Goal: Communication & Community: Answer question/provide support

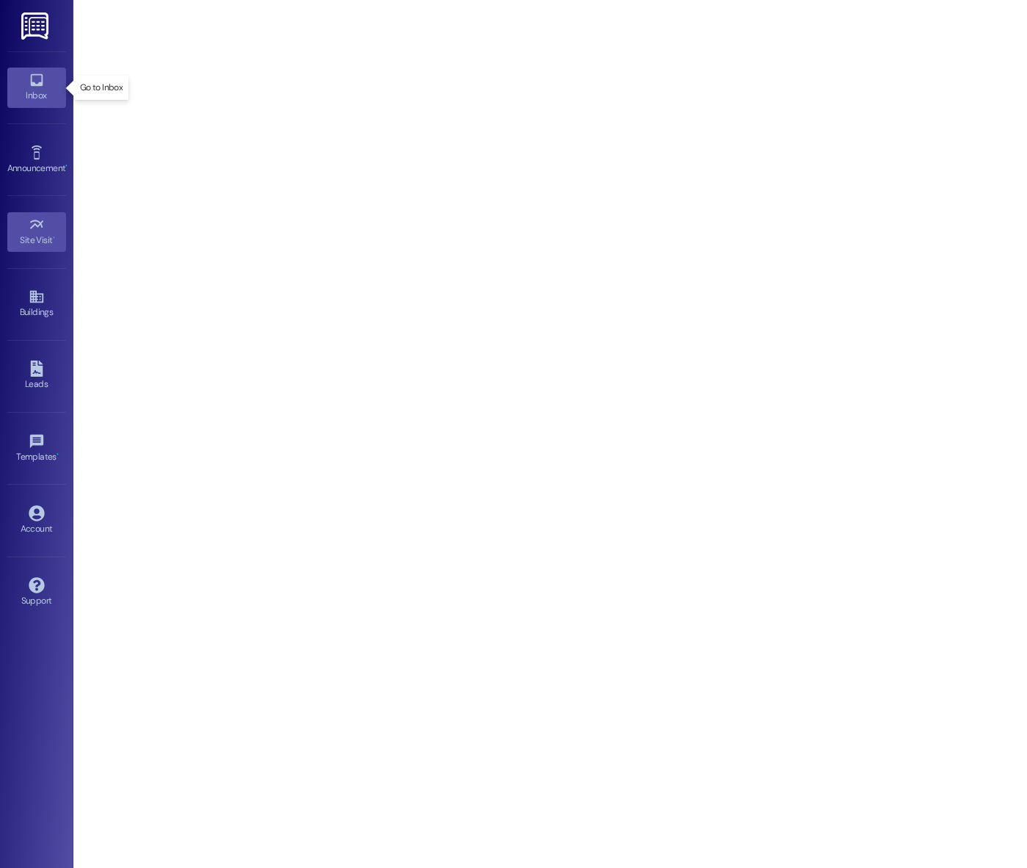
click at [26, 84] on link "Inbox" at bounding box center [36, 88] width 59 height 40
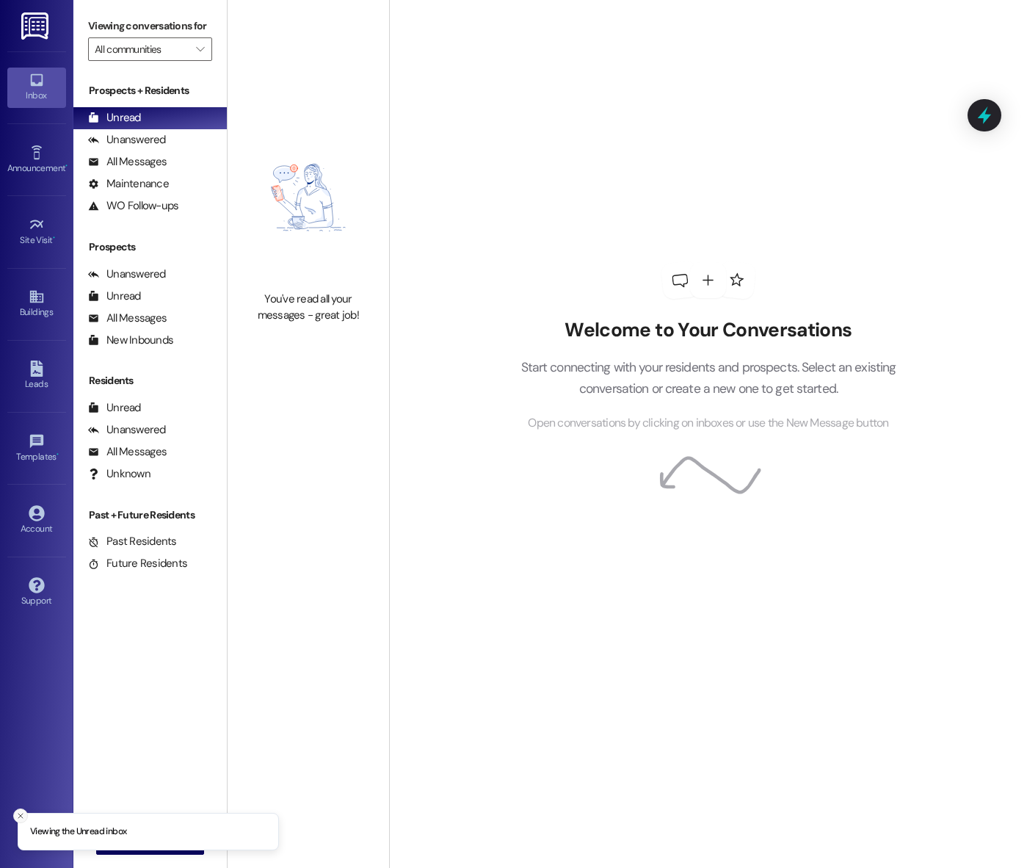
click at [16, 816] on icon "Close toast" at bounding box center [20, 815] width 9 height 9
click at [102, 844] on button " New Message" at bounding box center [150, 842] width 109 height 23
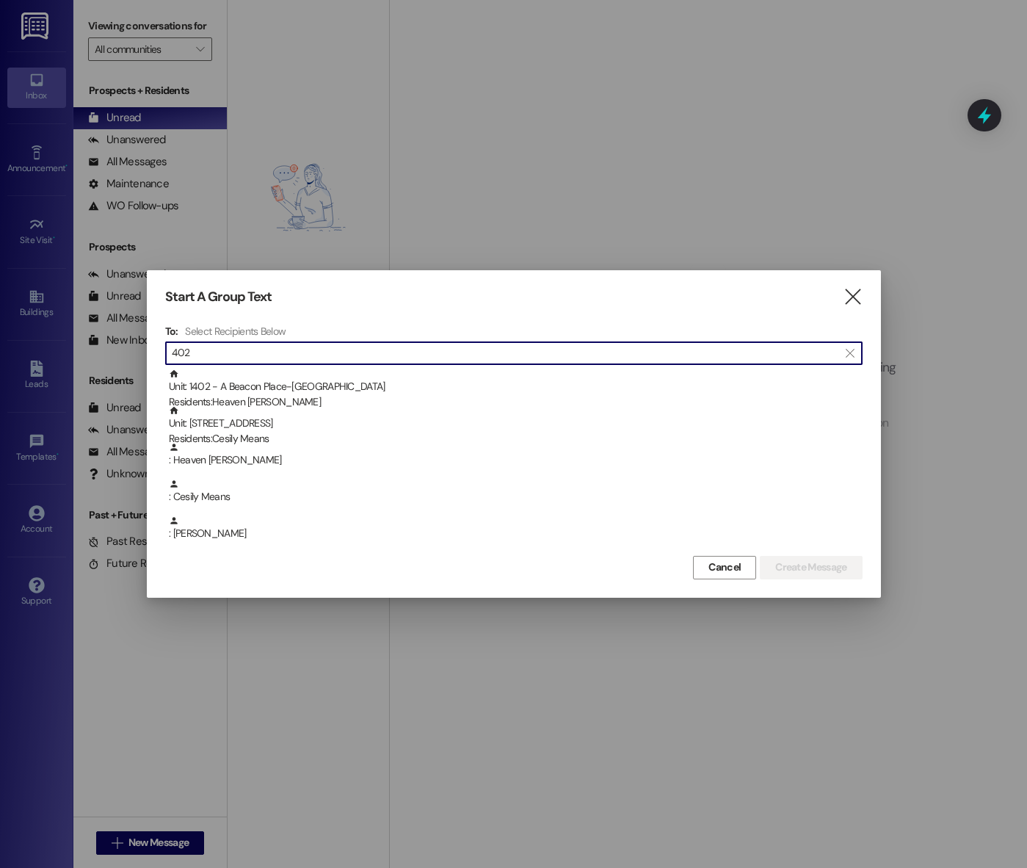
click at [225, 349] on input "402" at bounding box center [505, 353] width 667 height 21
click at [225, 350] on input "402" at bounding box center [505, 353] width 667 height 21
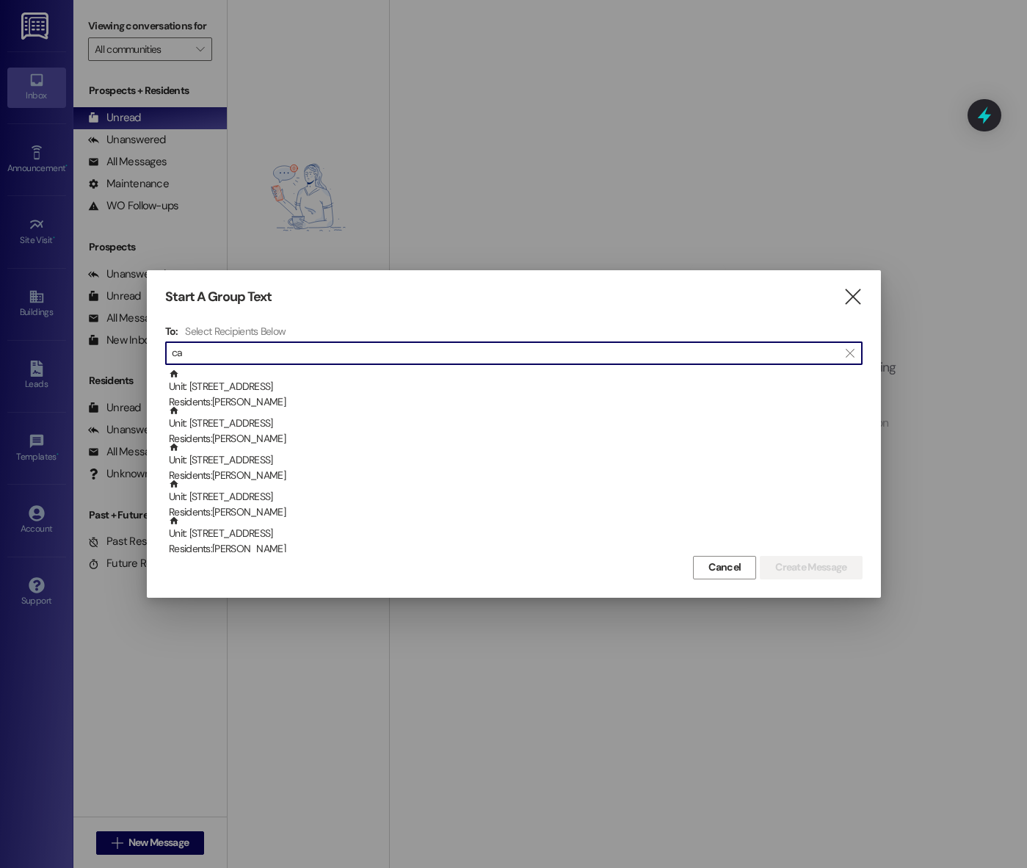
type input "c"
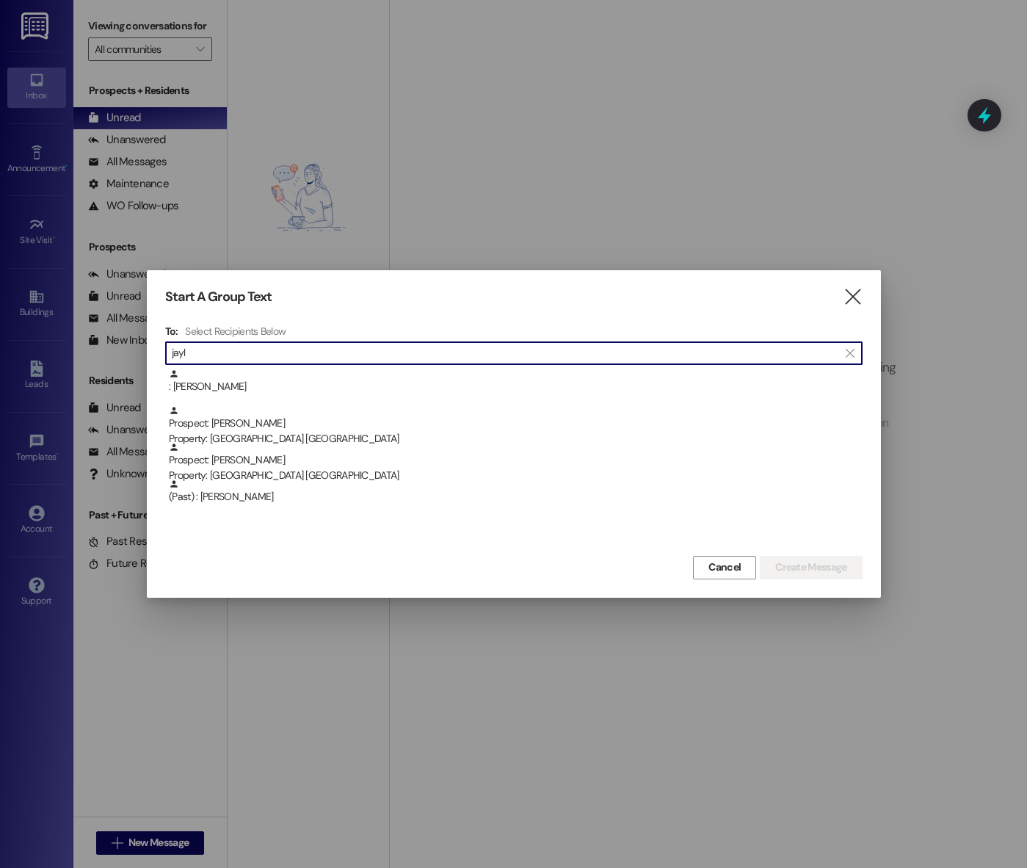
click at [297, 344] on input "jayl" at bounding box center [505, 353] width 667 height 21
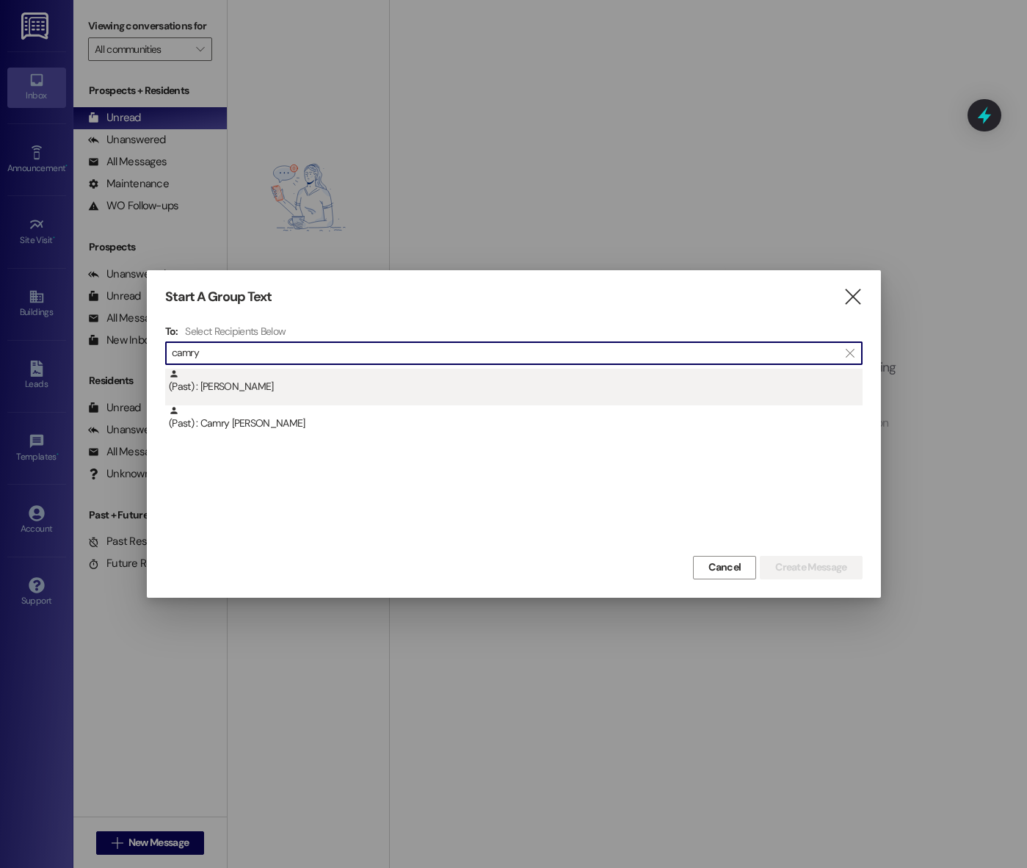
type input "camry"
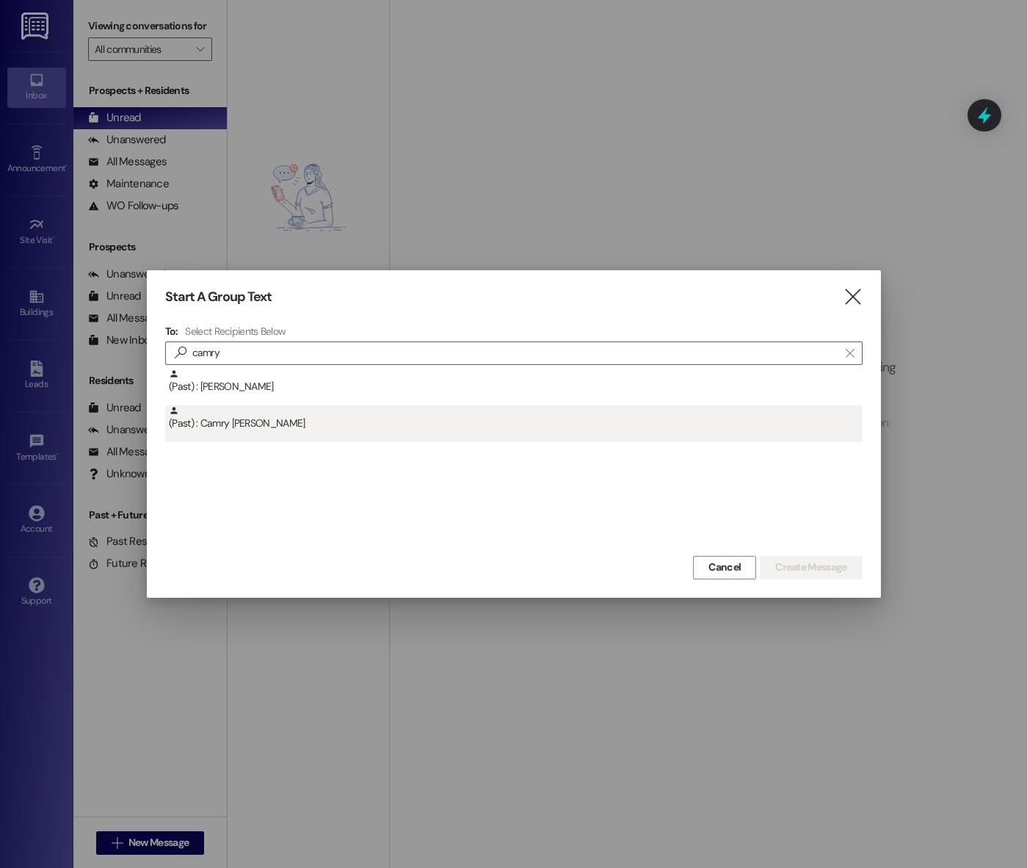
drag, startPoint x: 378, startPoint y: 404, endPoint x: 374, endPoint y: 431, distance: 27.5
click at [374, 433] on div "(Past) : [PERSON_NAME] (Past) : Camry [PERSON_NAME]" at bounding box center [514, 405] width 698 height 73
click at [373, 431] on div "(Past) : Camry [PERSON_NAME]" at bounding box center [514, 423] width 698 height 37
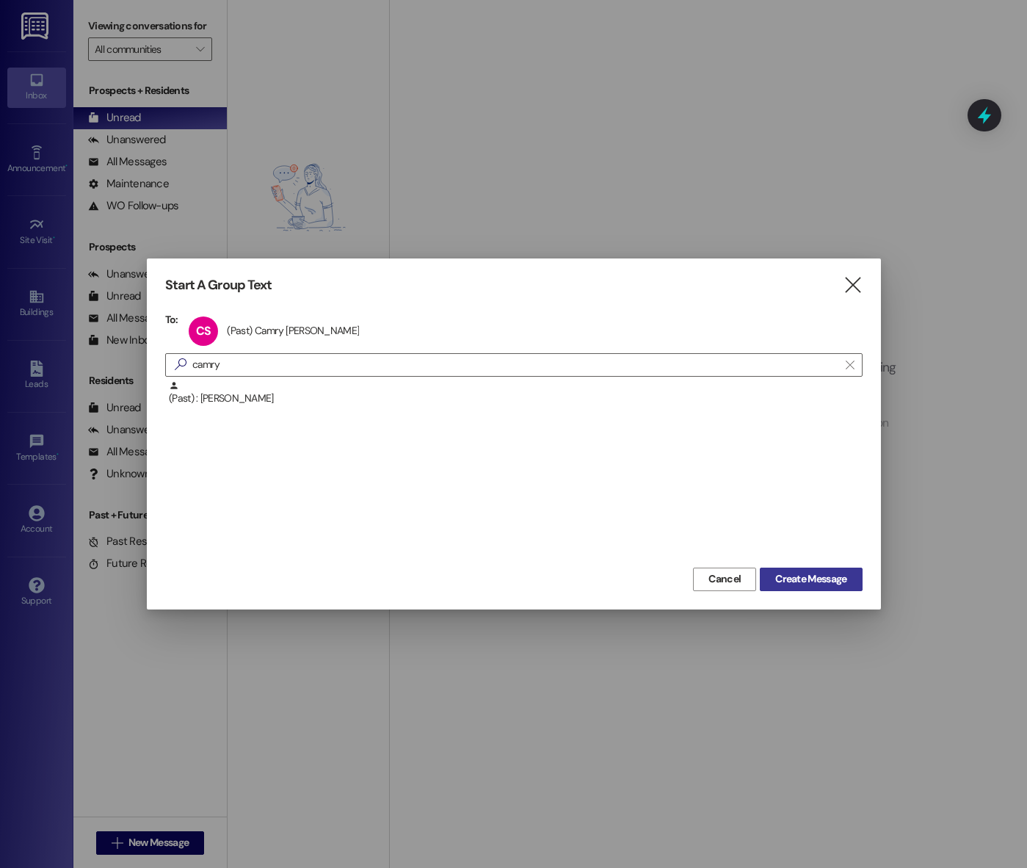
click at [812, 587] on button "Create Message" at bounding box center [811, 579] width 102 height 23
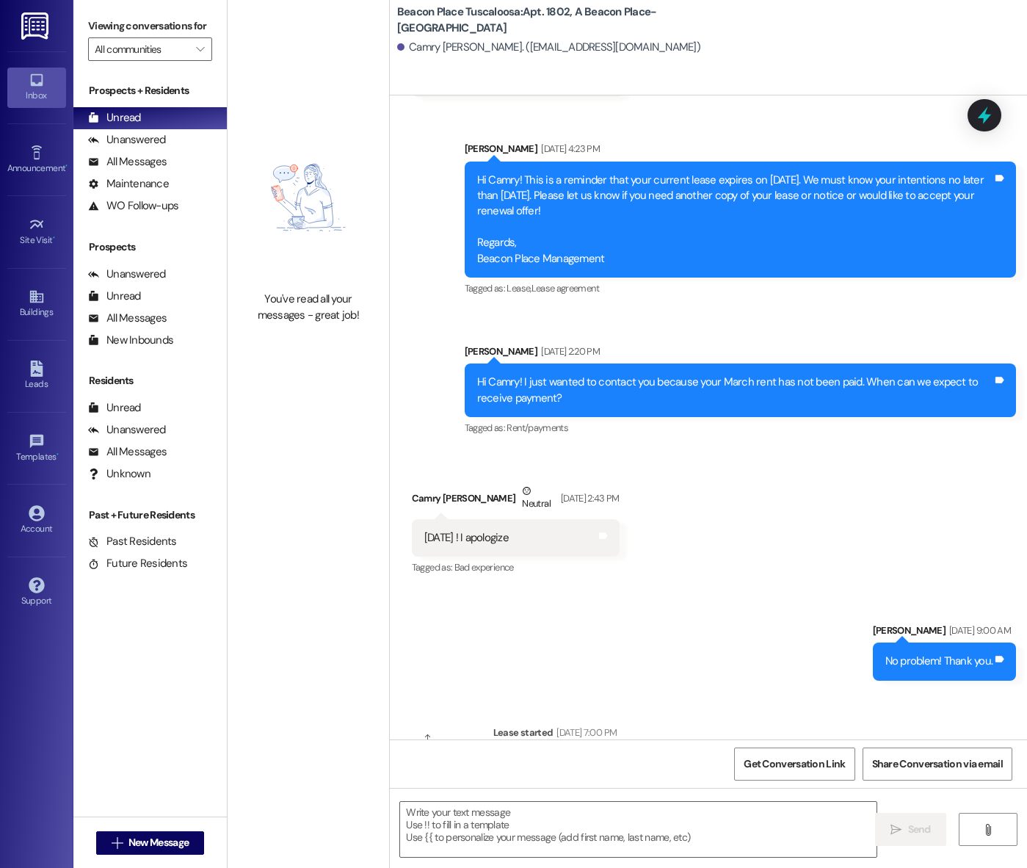
scroll to position [288, 0]
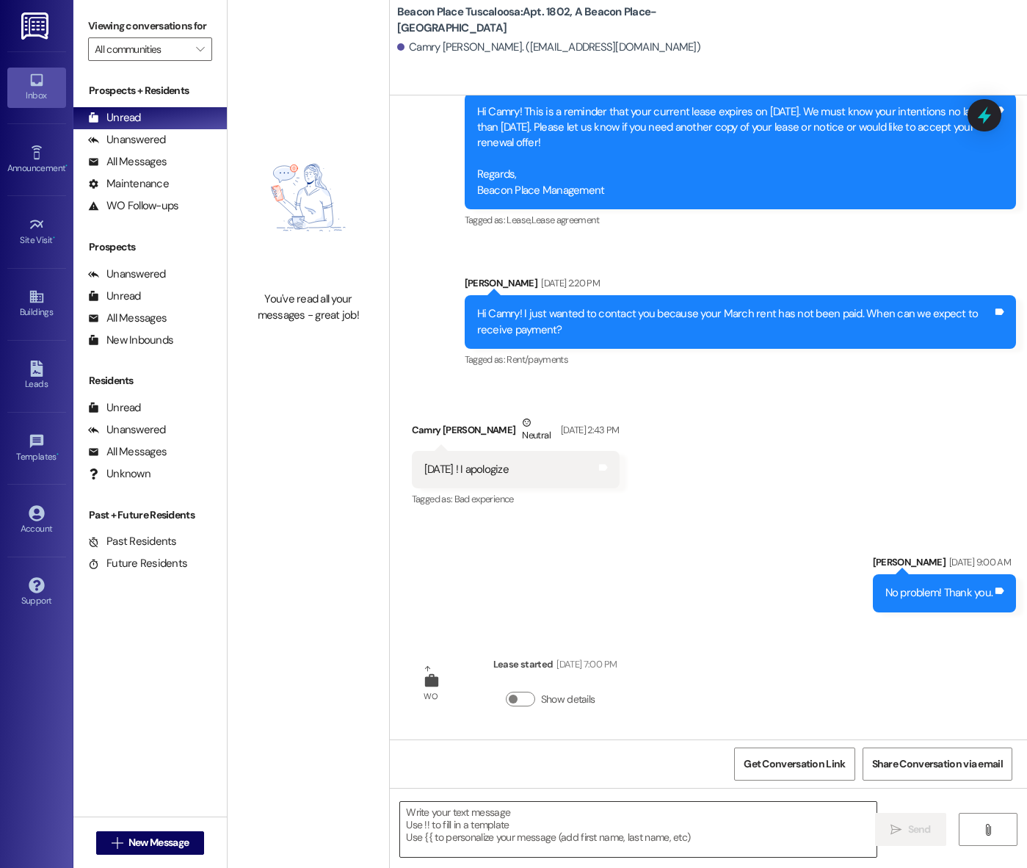
click at [565, 841] on textarea at bounding box center [638, 829] width 477 height 55
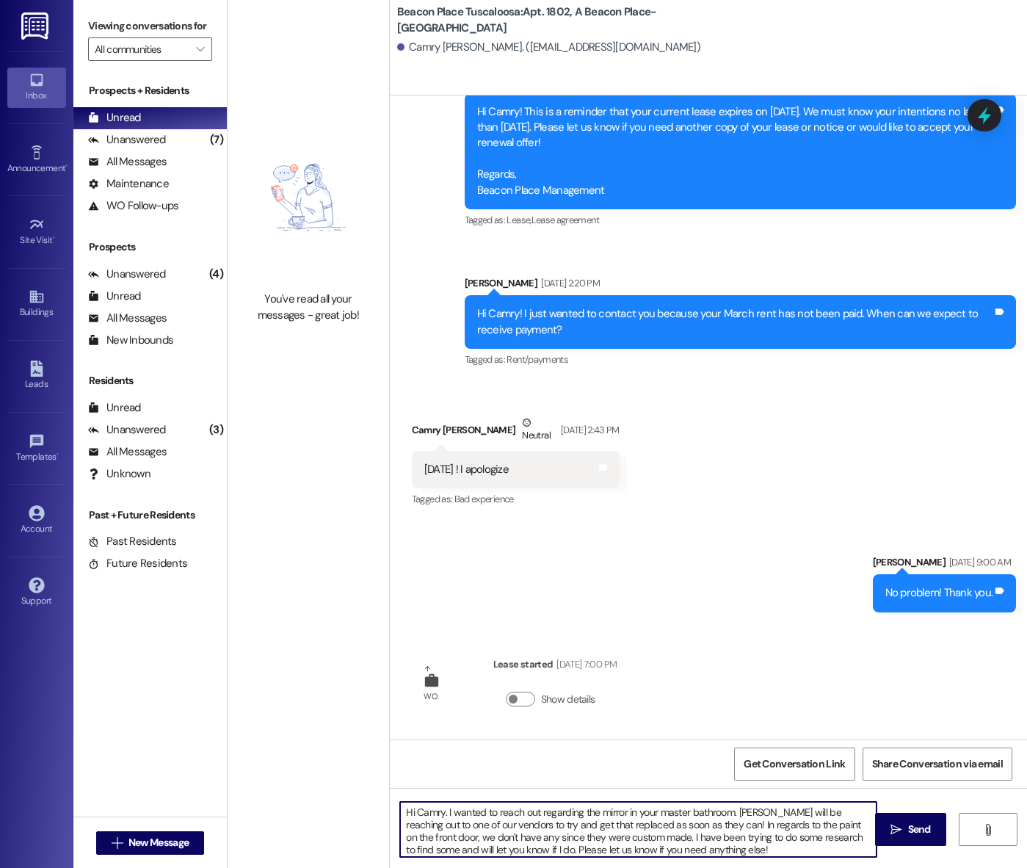
click at [441, 811] on textarea "Hi Camry. I wanted to reach out regarding the mirror in your master bathroom. […" at bounding box center [638, 829] width 477 height 55
click at [717, 853] on textarea "Hi Camry! I wanted to reach out regarding the mirror in your master bathroom. […" at bounding box center [638, 829] width 477 height 55
type textarea "Hi Camry! I wanted to reach out regarding the mirror in your master bathroom. […"
click at [911, 825] on span "Send" at bounding box center [919, 829] width 23 height 15
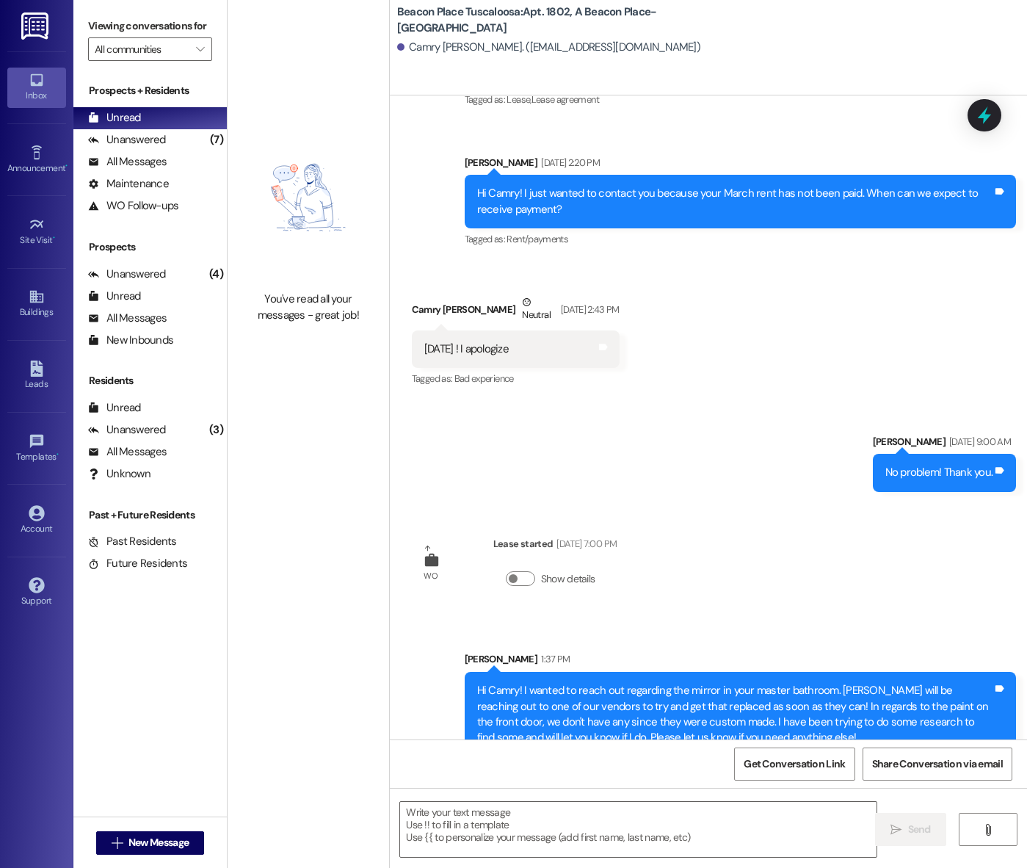
scroll to position [438, 0]
